Goal: Information Seeking & Learning: Learn about a topic

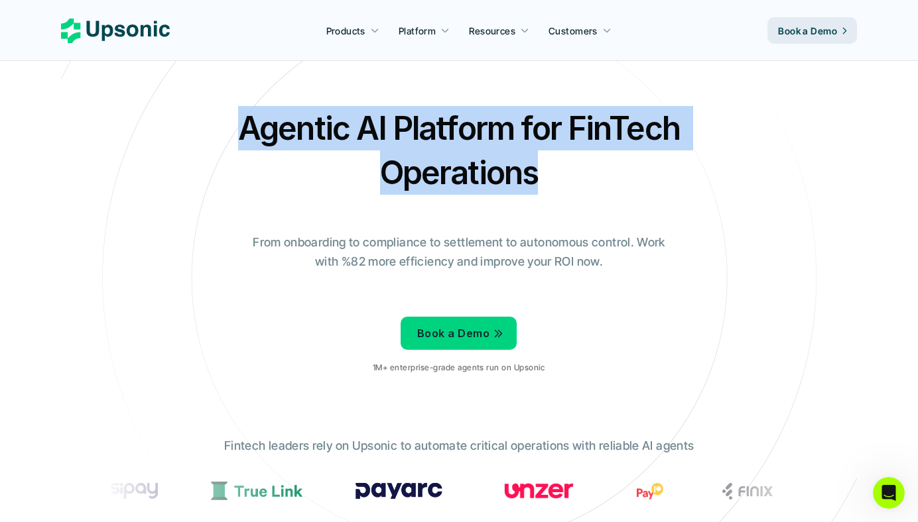
drag, startPoint x: 538, startPoint y: 186, endPoint x: 219, endPoint y: 135, distance: 323.7
click at [215, 137] on div "Agentic AI Platform for FinTech Operations From onboarding to compliance to set…" at bounding box center [459, 245] width 776 height 278
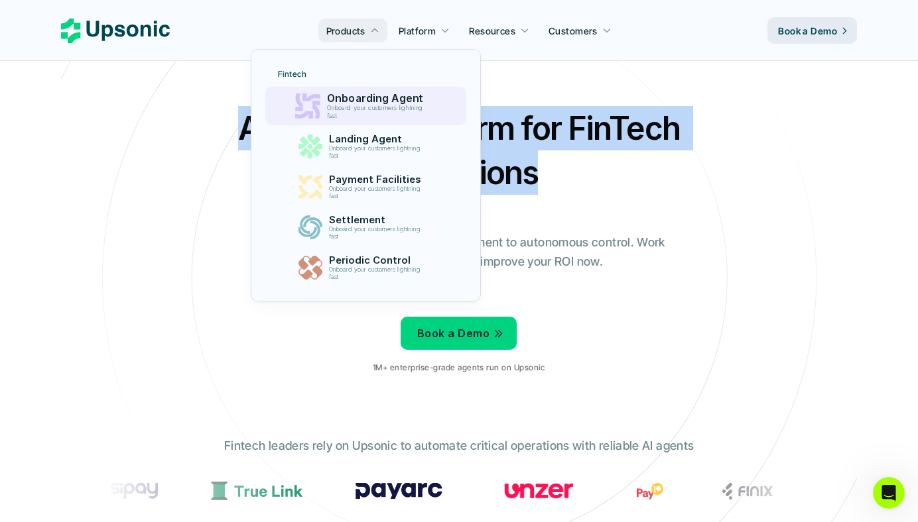
click at [373, 112] on p "Onboard your customers lightning fast" at bounding box center [376, 112] width 101 height 15
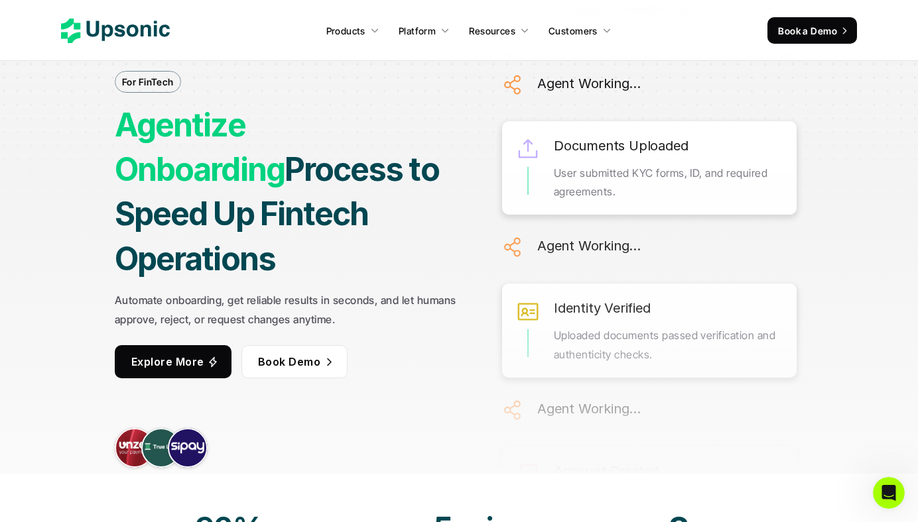
scroll to position [59, 0]
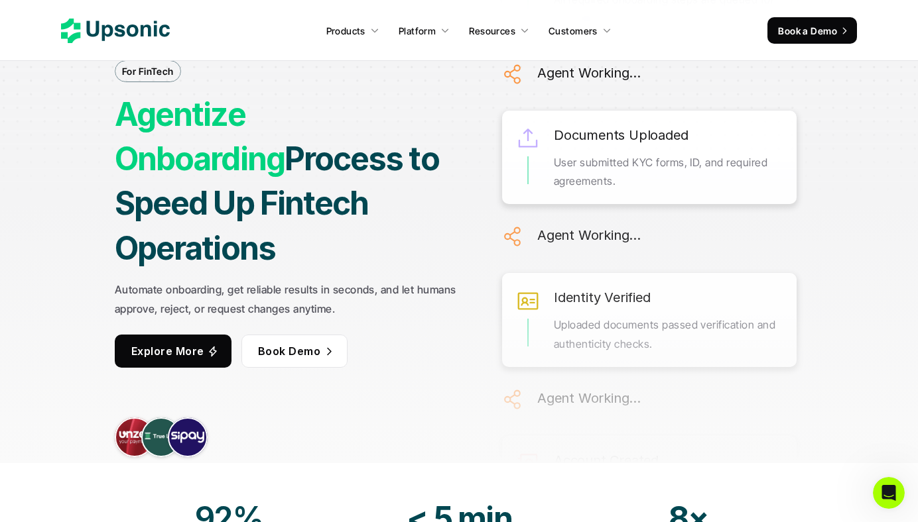
drag, startPoint x: 660, startPoint y: 158, endPoint x: 492, endPoint y: 131, distance: 170.7
click at [493, 131] on div "For FinTech Agentize Onboarding Process to Speed Up Fintech Operations Automate…" at bounding box center [459, 202] width 898 height 571
drag, startPoint x: 514, startPoint y: 144, endPoint x: 769, endPoint y: 366, distance: 337.8
click at [769, 367] on div "Onboarding Prepared All required onboarding steps are queued for execution. Age…" at bounding box center [649, 448] width 294 height 1000
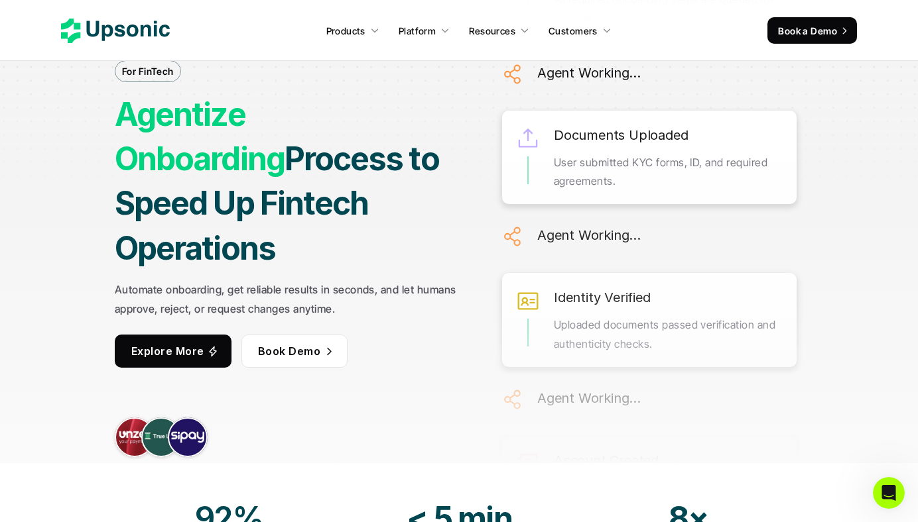
click at [768, 479] on p "System generated account credentials and applied default settings." at bounding box center [668, 498] width 229 height 38
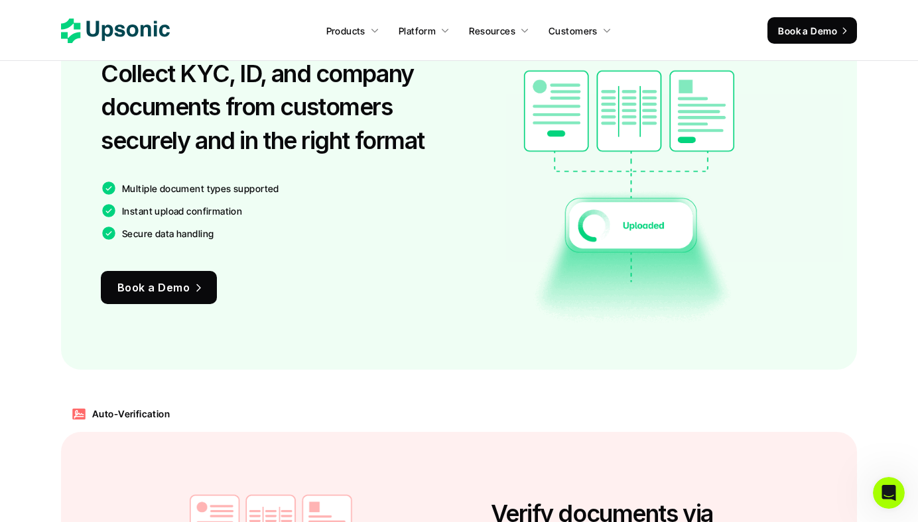
scroll to position [961, 0]
